Goal: Navigation & Orientation: Find specific page/section

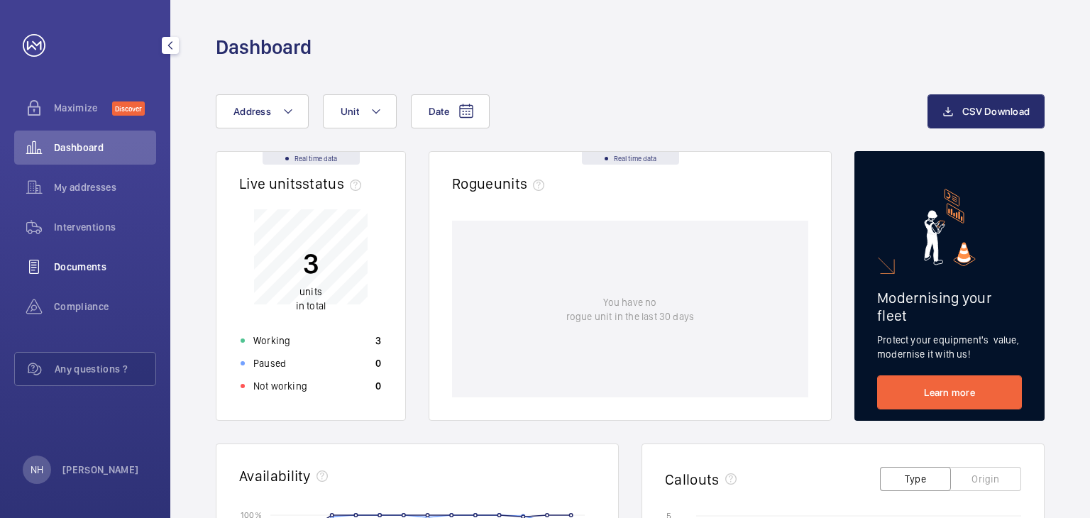
click at [94, 259] on div "Documents" at bounding box center [85, 267] width 142 height 34
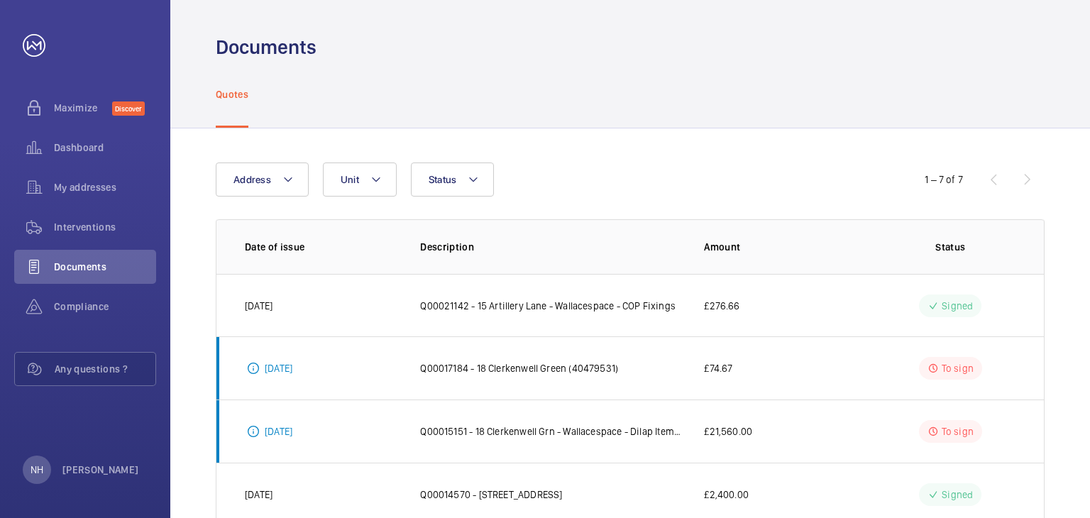
scroll to position [158, 0]
